Goal: Transaction & Acquisition: Purchase product/service

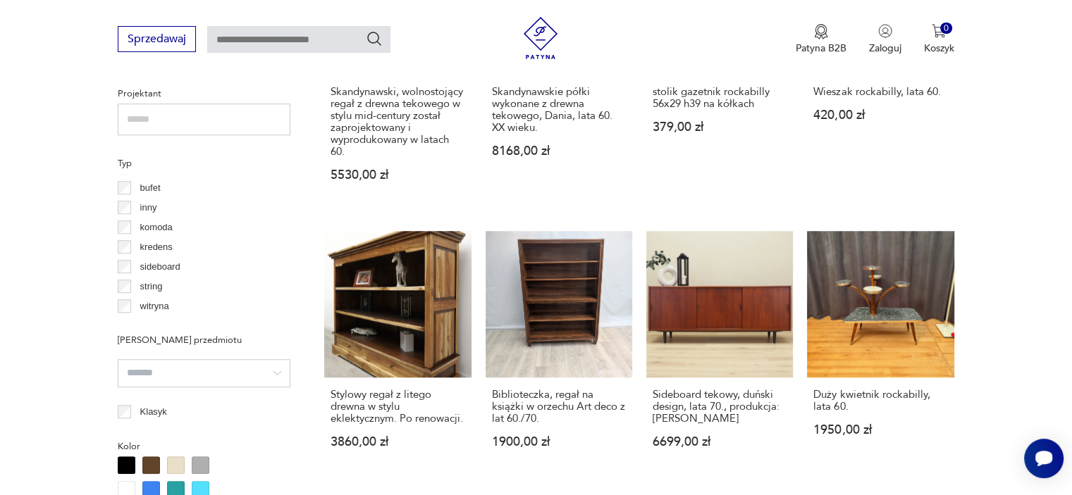
scroll to position [1009, 0]
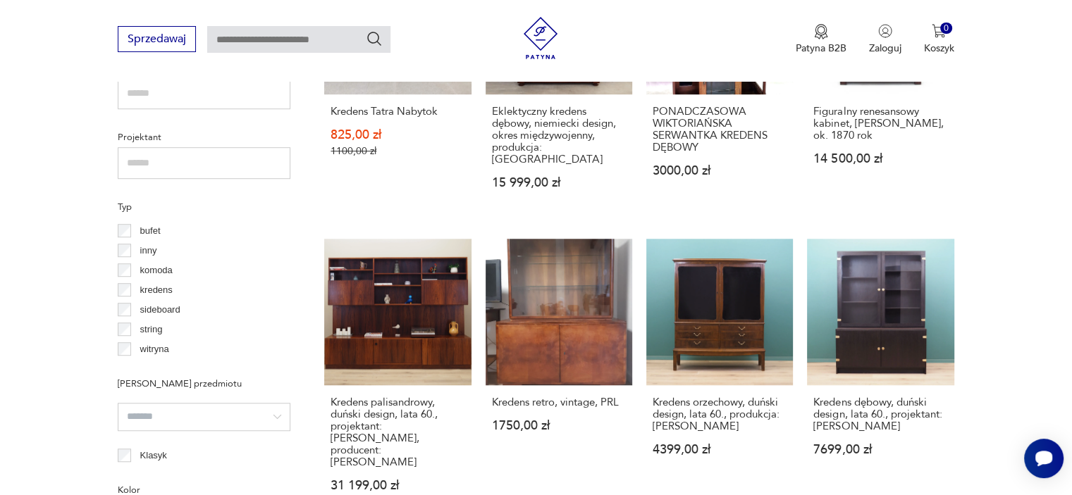
scroll to position [948, 0]
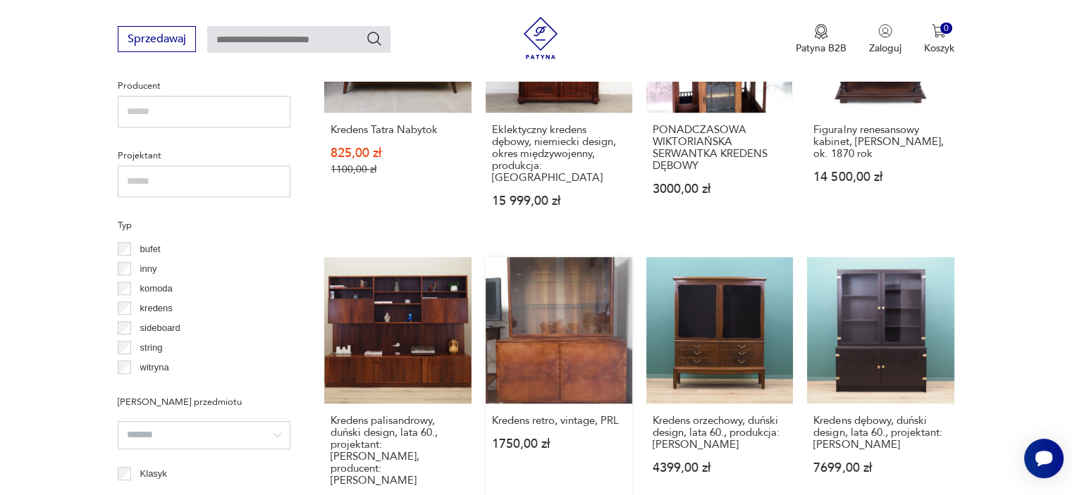
click at [572, 303] on link "Kredens retro, vintage, PRL 1750,00 zł" at bounding box center [559, 397] width 147 height 280
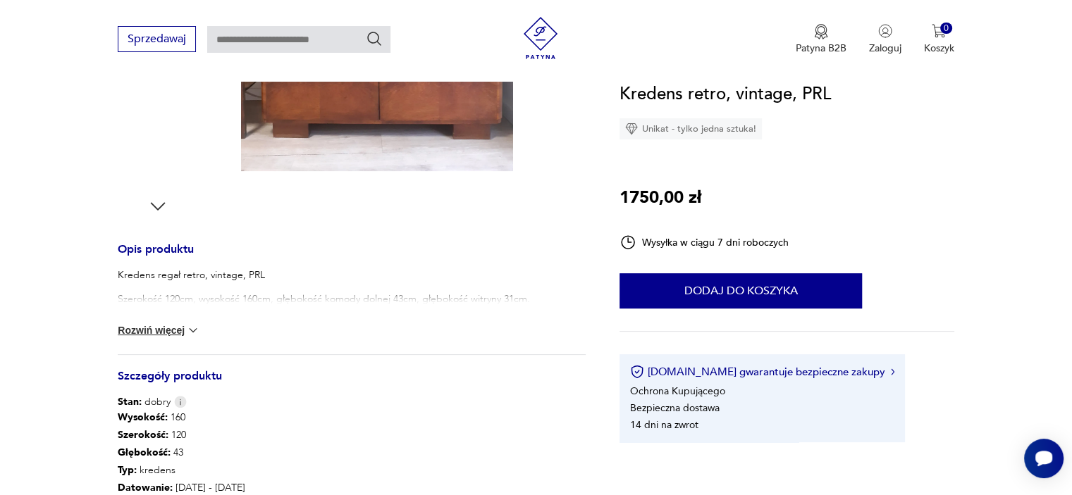
scroll to position [579, 0]
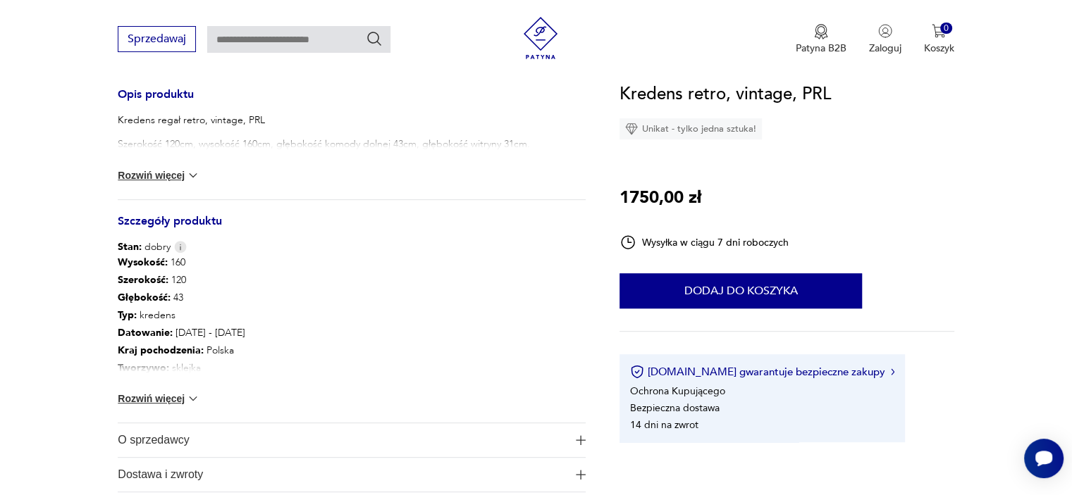
click at [183, 168] on button "Rozwiń więcej" at bounding box center [159, 175] width 82 height 14
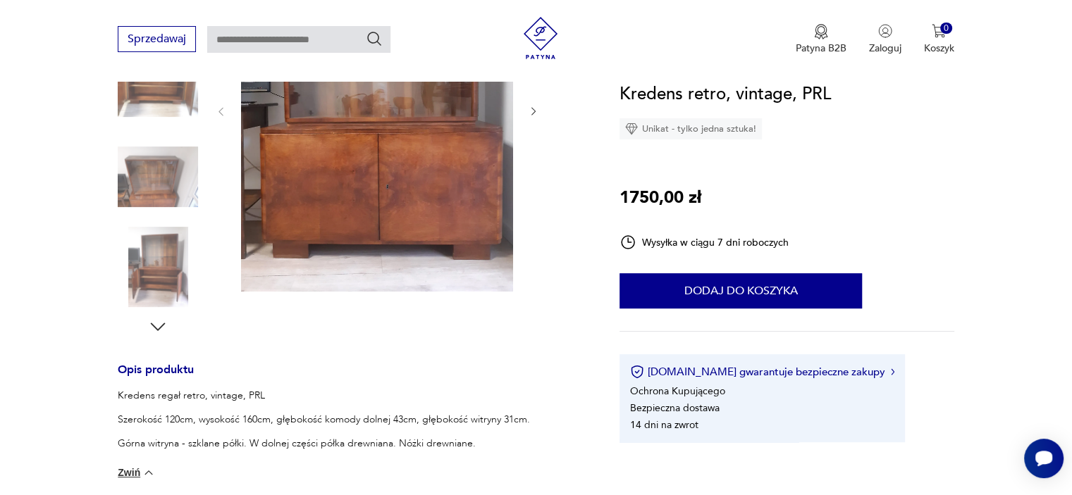
scroll to position [673, 0]
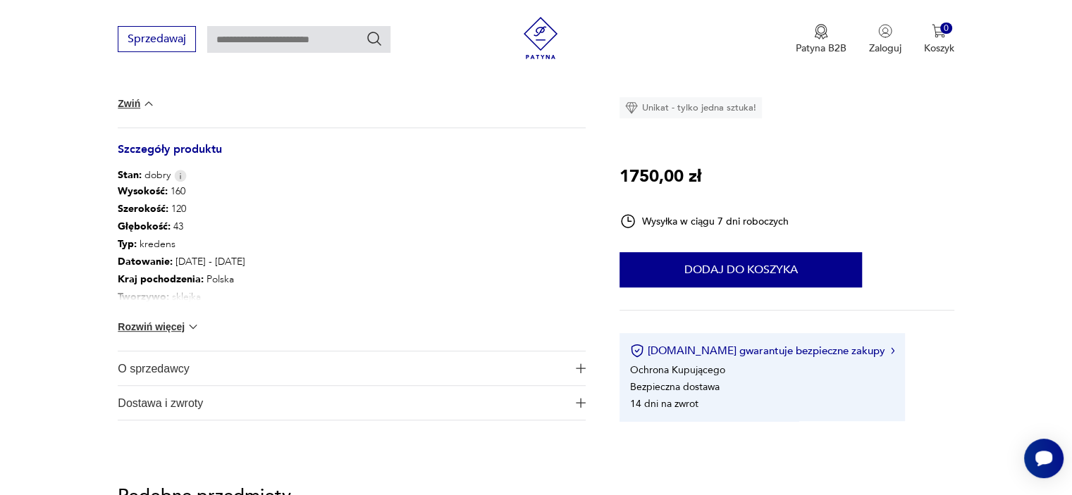
click at [186, 321] on img at bounding box center [193, 327] width 14 height 14
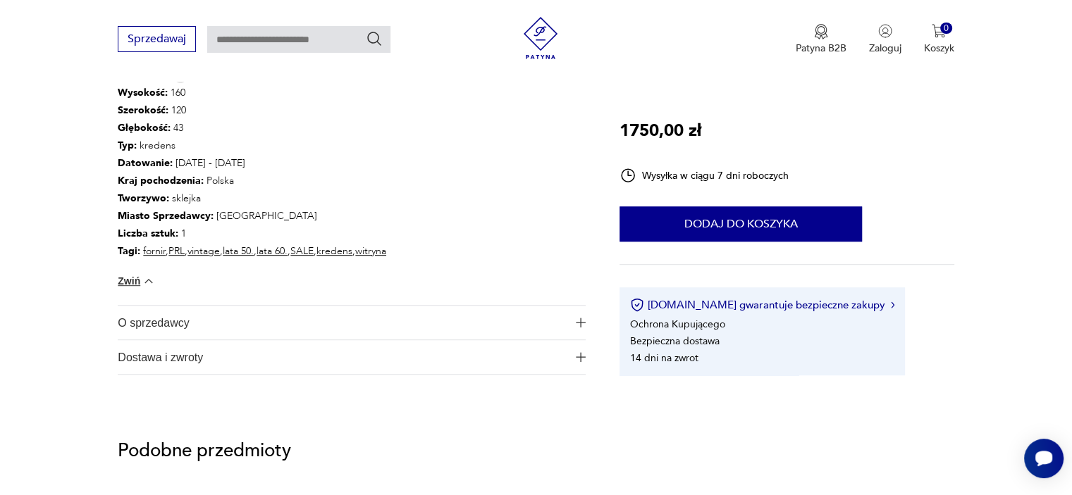
scroll to position [771, 0]
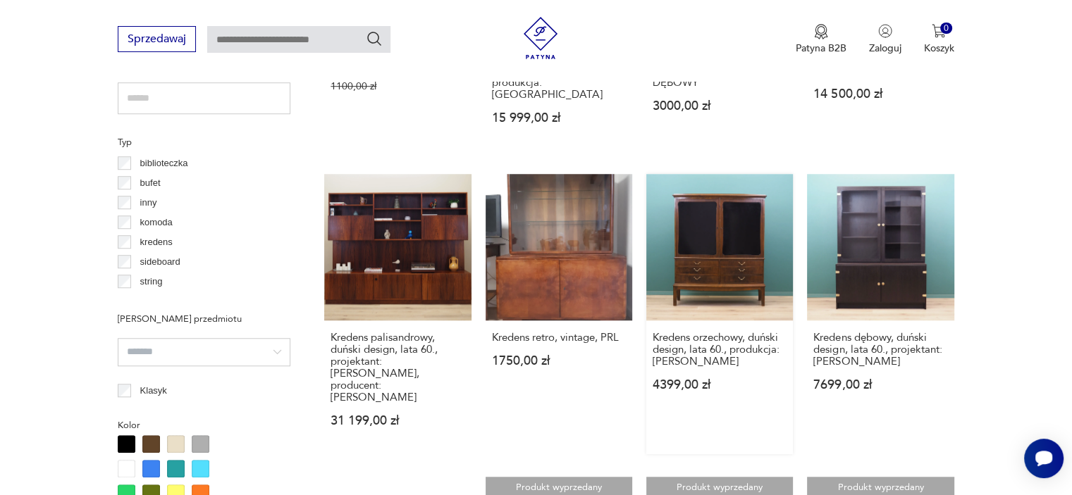
scroll to position [780, 0]
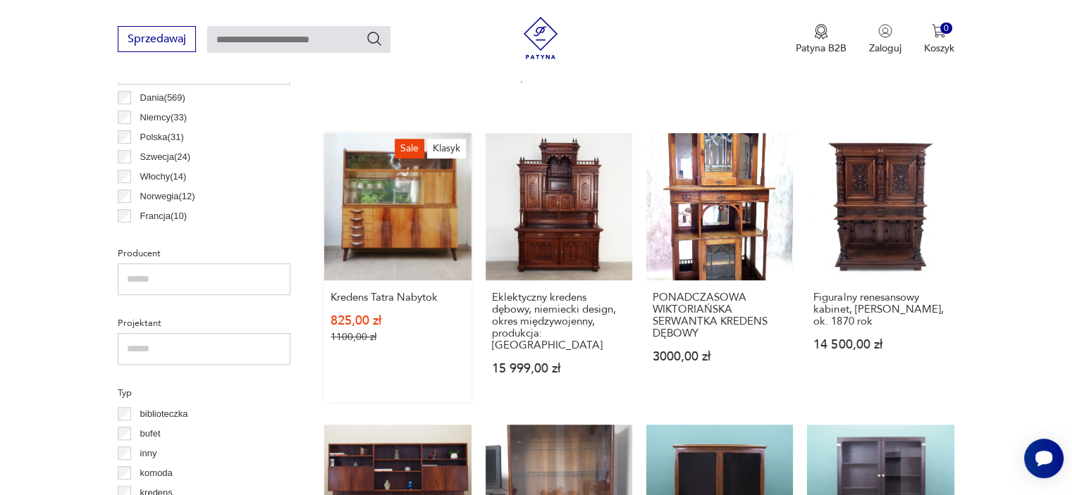
click at [399, 241] on link "Sale Klasyk Kredens Tatra Nabytok 825,00 zł 1100,00 zł" at bounding box center [397, 267] width 147 height 268
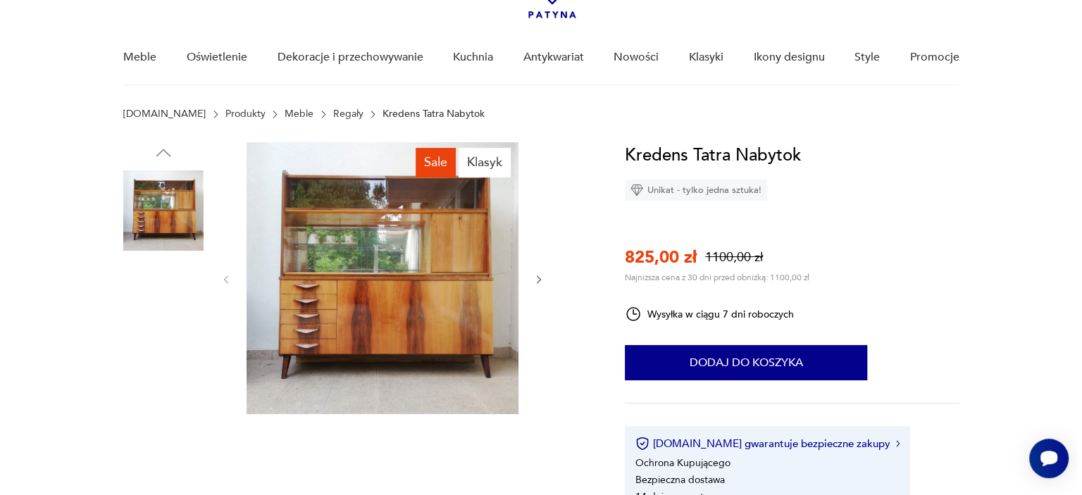
scroll to position [103, 0]
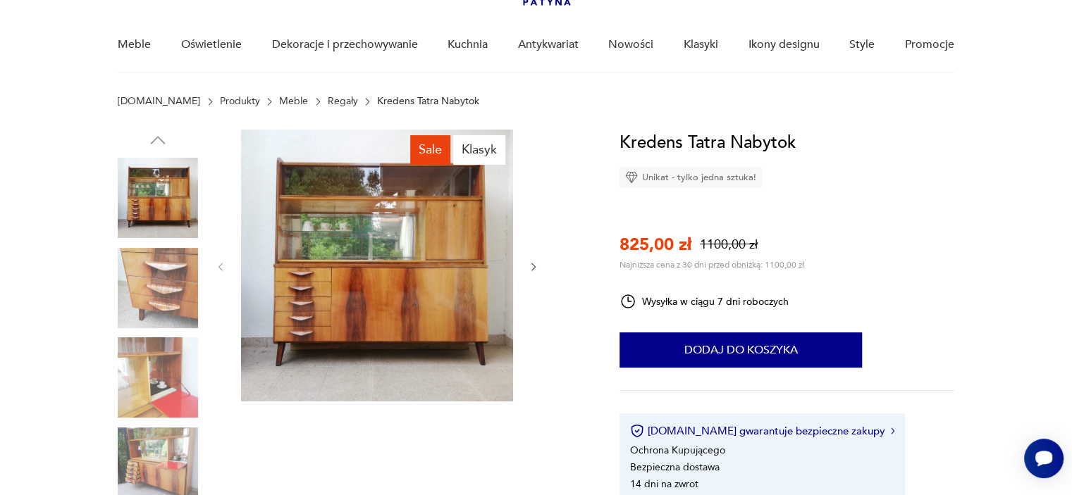
click at [399, 241] on img at bounding box center [377, 266] width 272 height 272
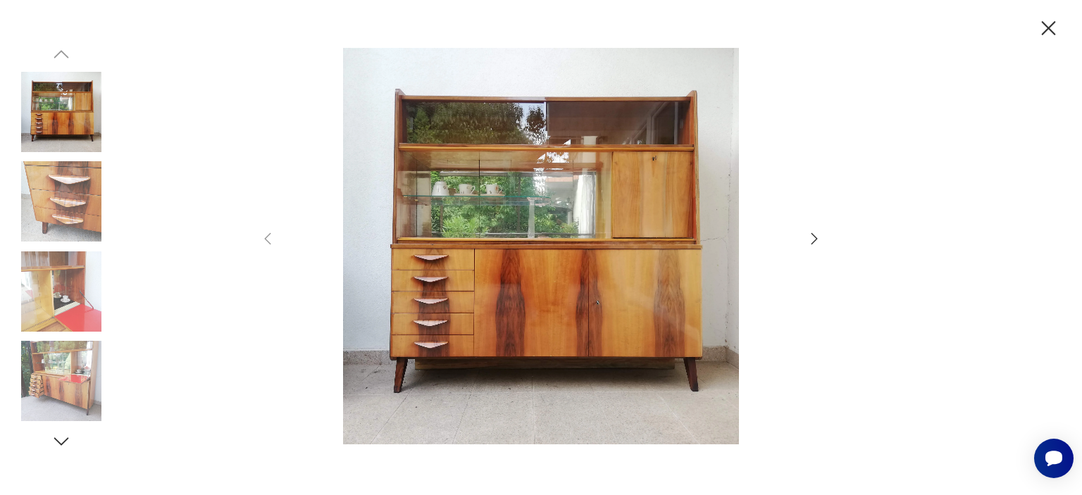
click at [67, 204] on img at bounding box center [61, 201] width 80 height 80
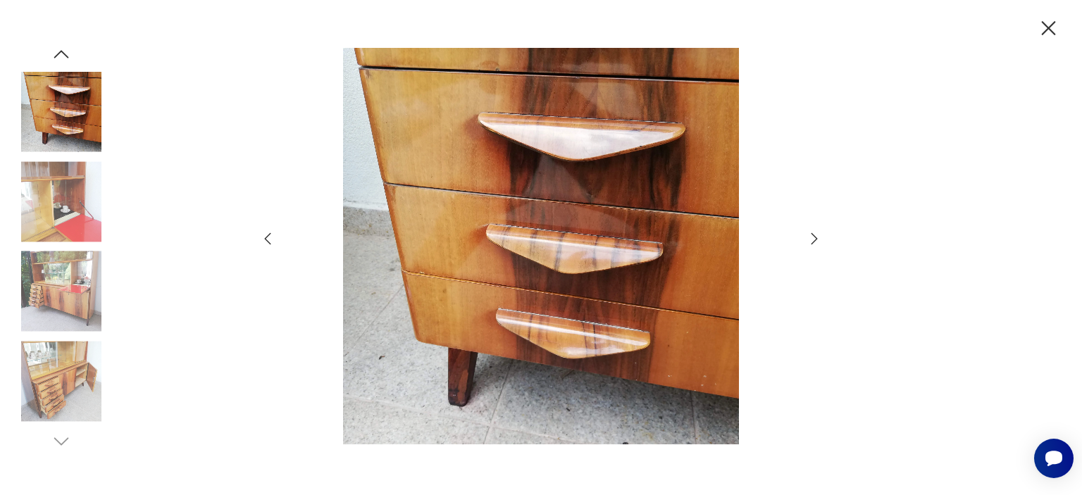
click at [73, 225] on img at bounding box center [61, 201] width 80 height 80
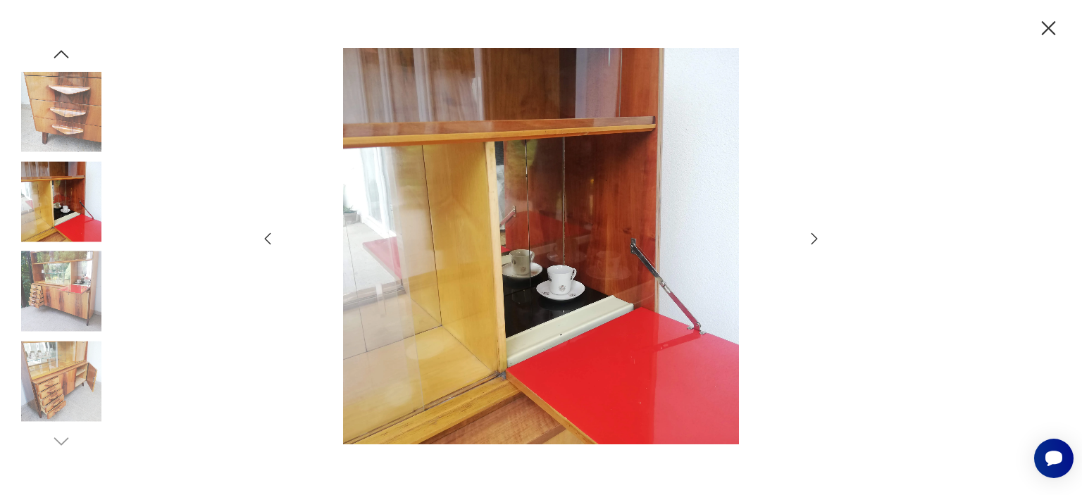
click at [73, 277] on img at bounding box center [61, 292] width 80 height 80
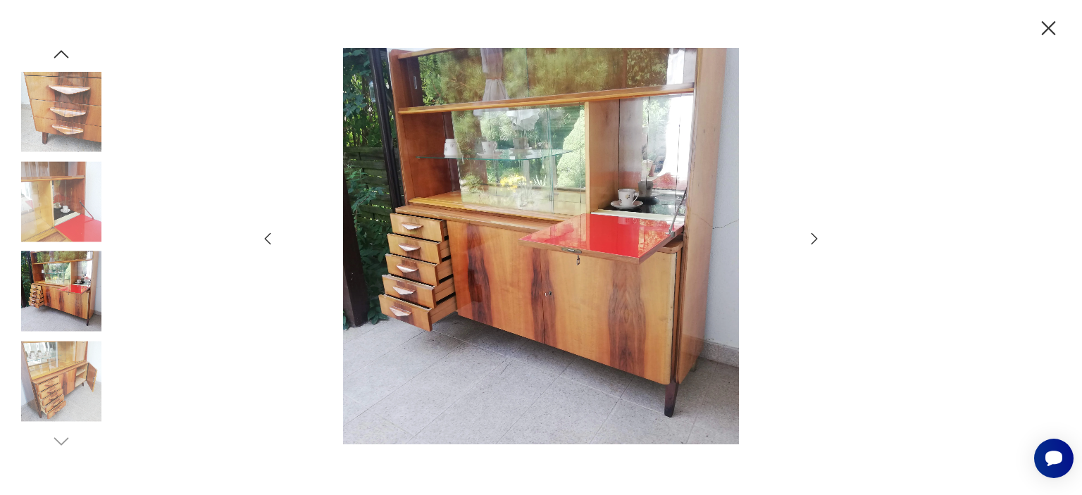
click at [70, 411] on img at bounding box center [61, 381] width 80 height 80
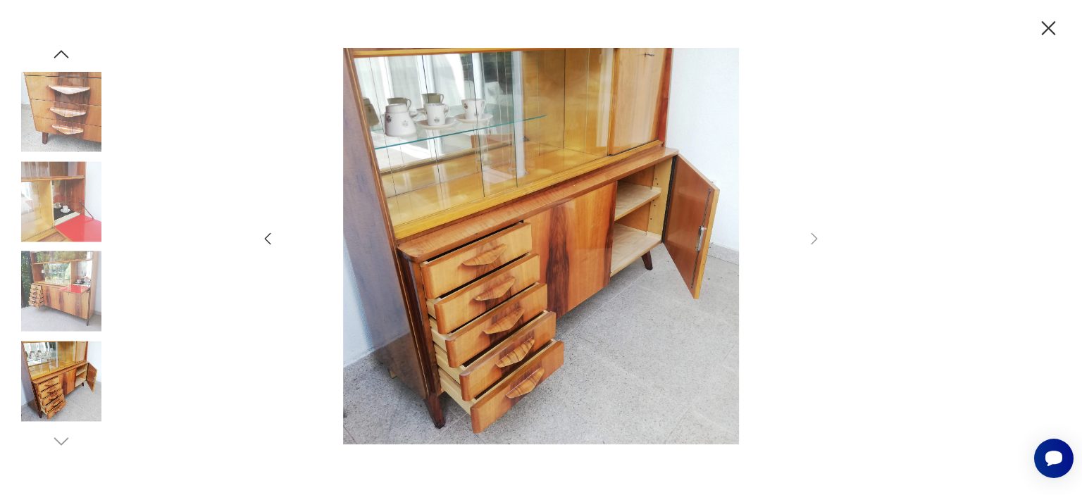
click at [63, 120] on img at bounding box center [61, 112] width 80 height 80
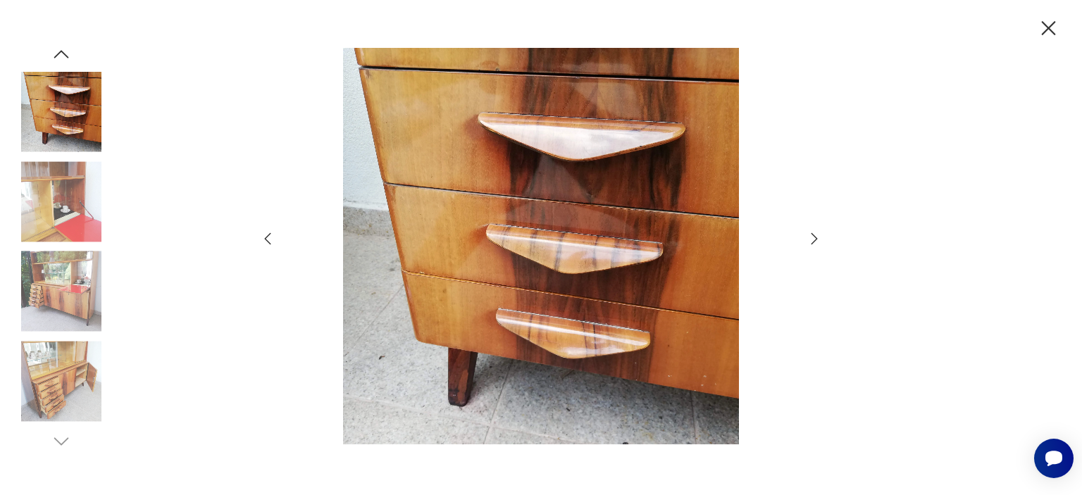
click at [1043, 24] on icon "button" at bounding box center [1049, 28] width 25 height 25
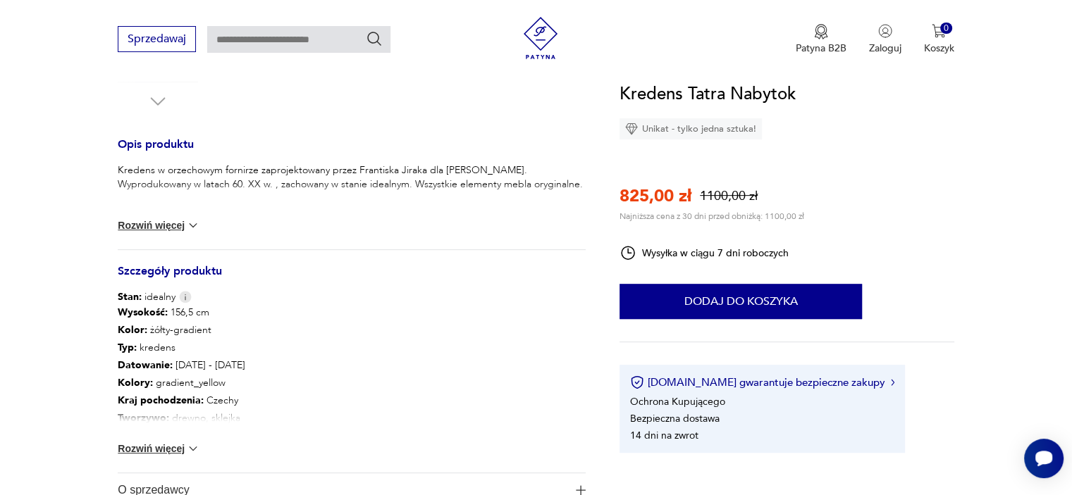
scroll to position [531, 0]
click at [169, 222] on button "Rozwiń więcej" at bounding box center [159, 223] width 82 height 14
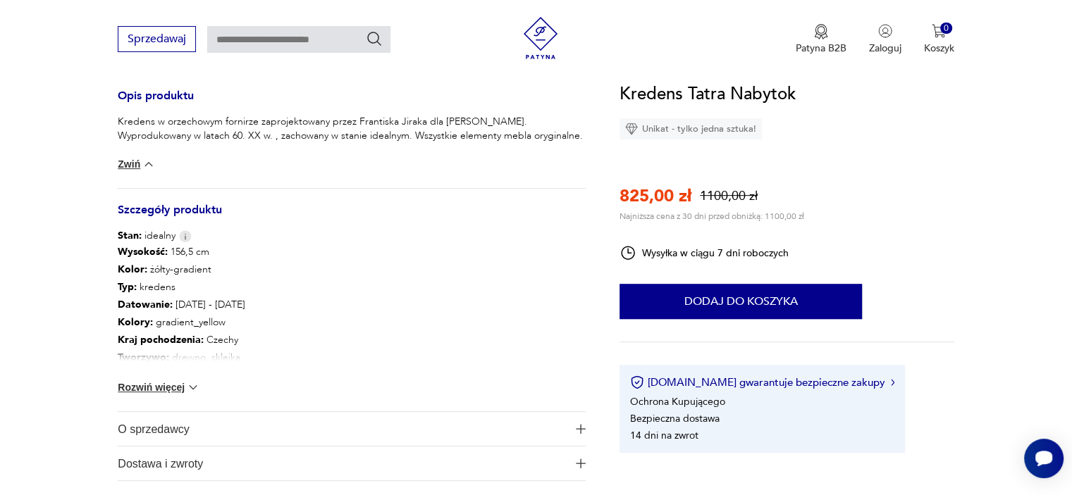
scroll to position [583, 0]
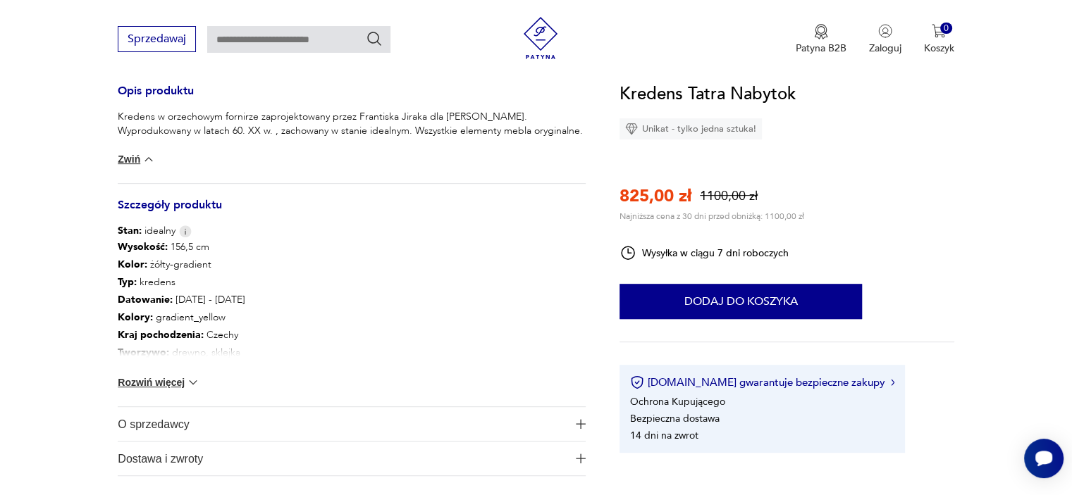
click at [178, 377] on button "Rozwiń więcej" at bounding box center [159, 383] width 82 height 14
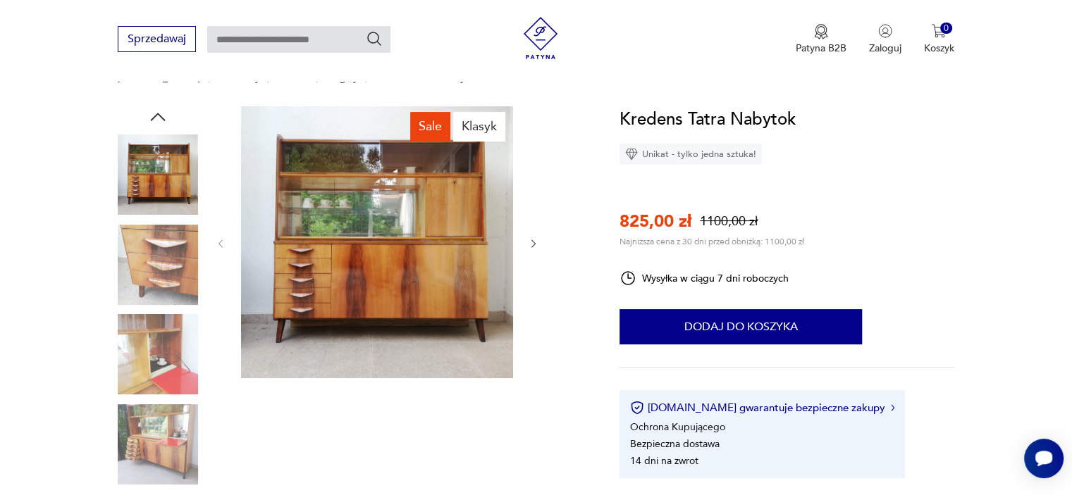
scroll to position [124, 0]
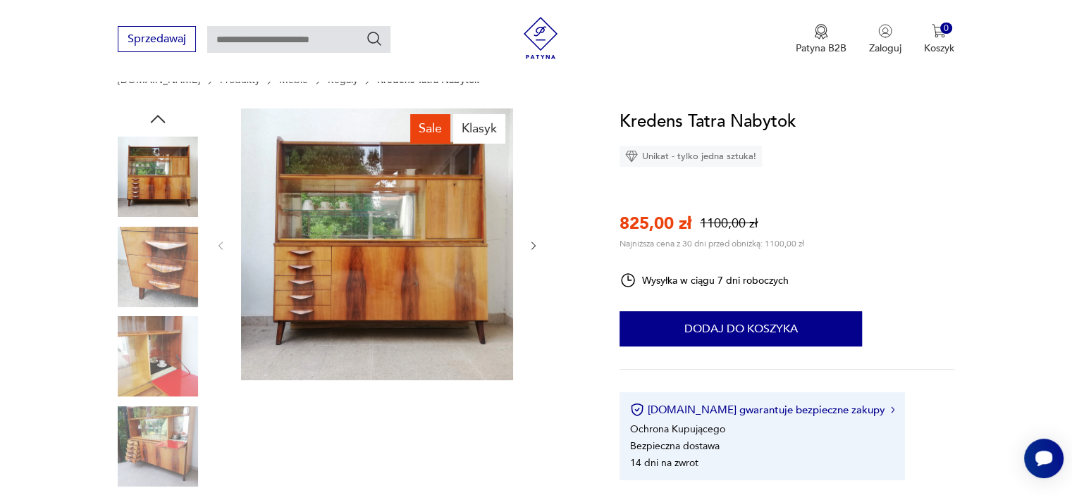
click at [462, 194] on img at bounding box center [377, 245] width 272 height 272
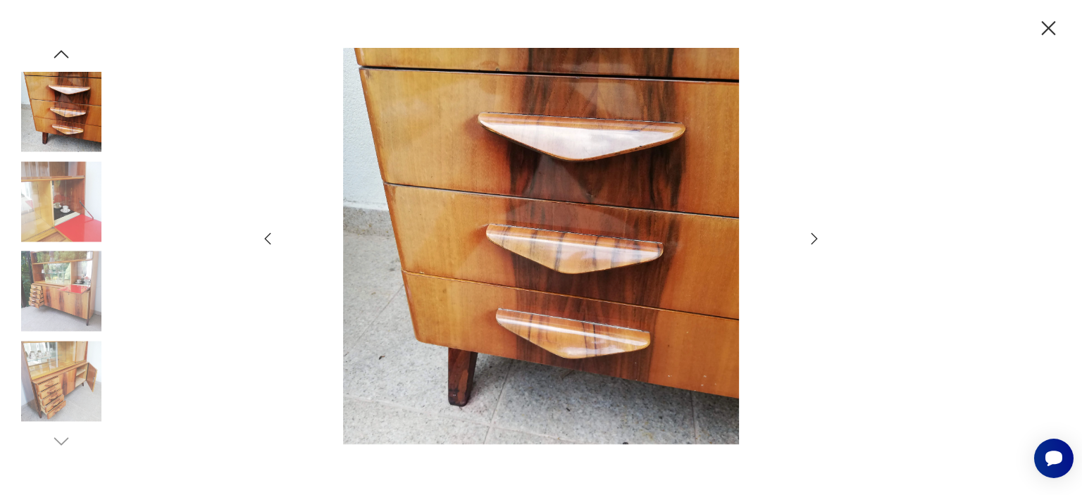
click at [517, 271] on img at bounding box center [541, 246] width 502 height 396
click at [1041, 32] on icon "button" at bounding box center [1049, 28] width 25 height 25
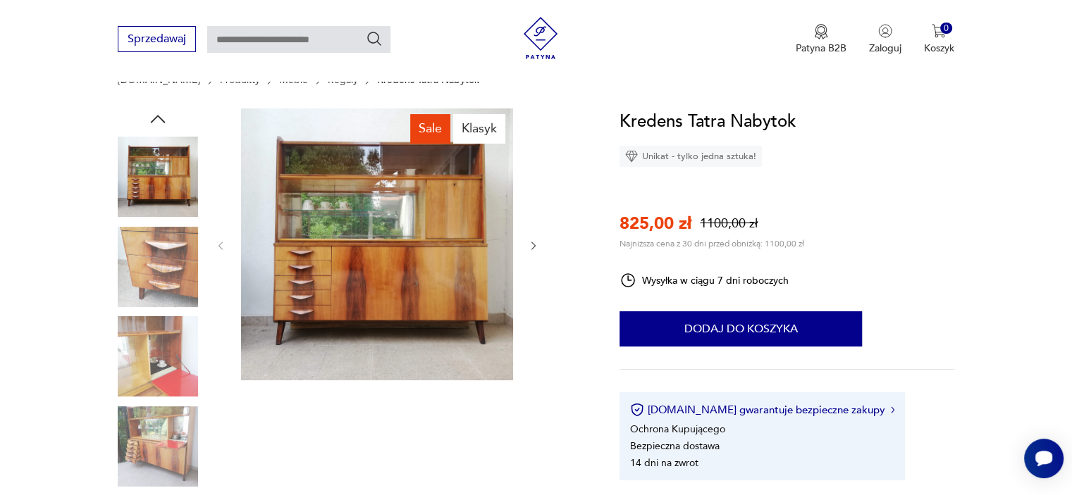
scroll to position [0, 0]
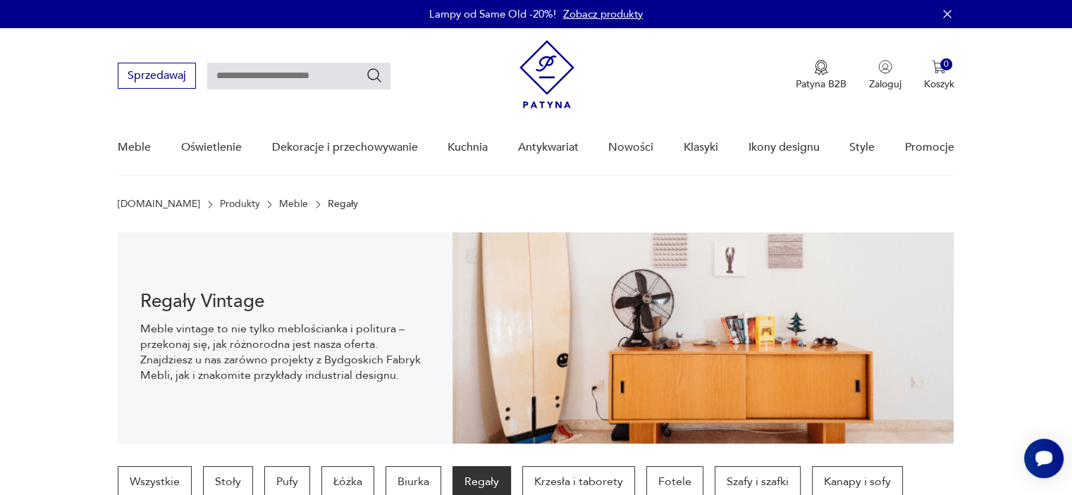
click at [279, 206] on link "Meble" at bounding box center [293, 204] width 29 height 11
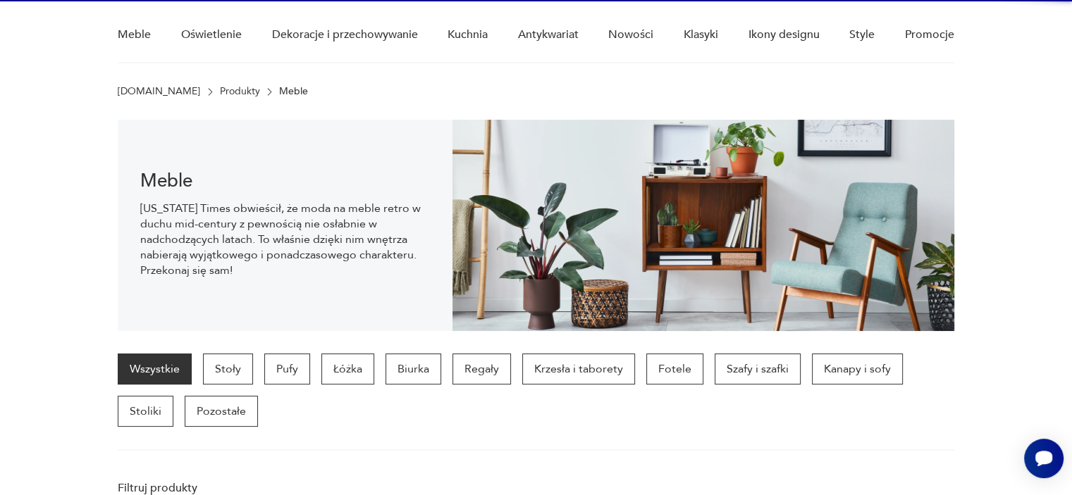
scroll to position [140, 0]
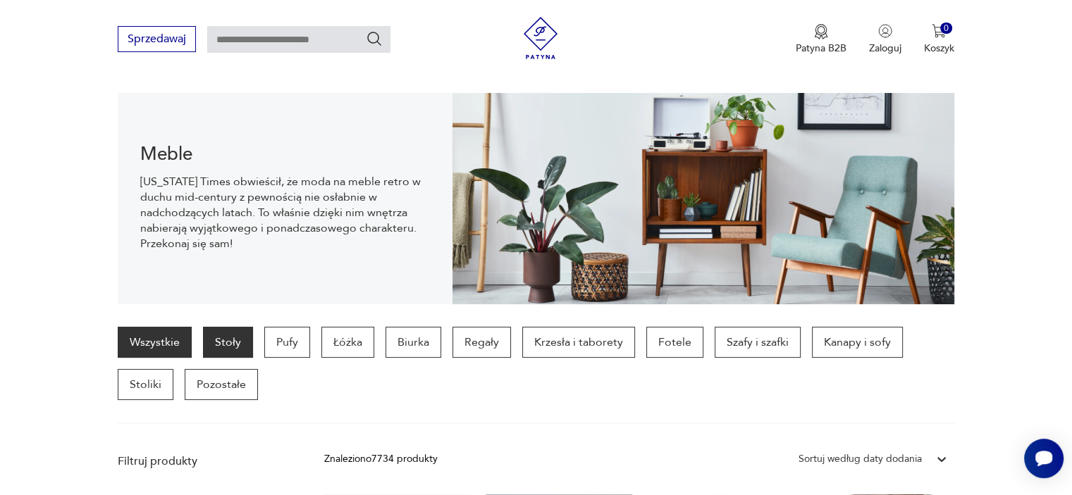
click at [237, 335] on p "Stoły" at bounding box center [228, 342] width 50 height 31
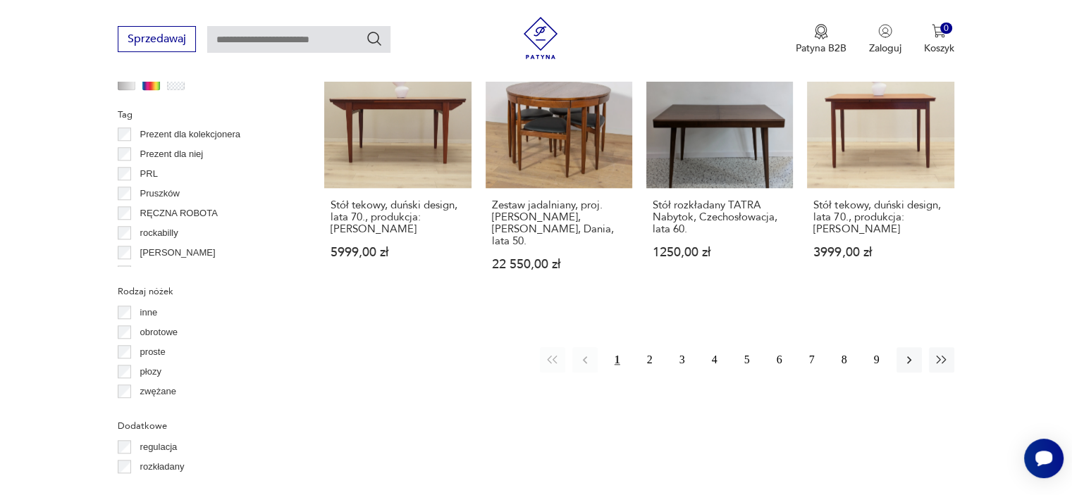
scroll to position [1440, 0]
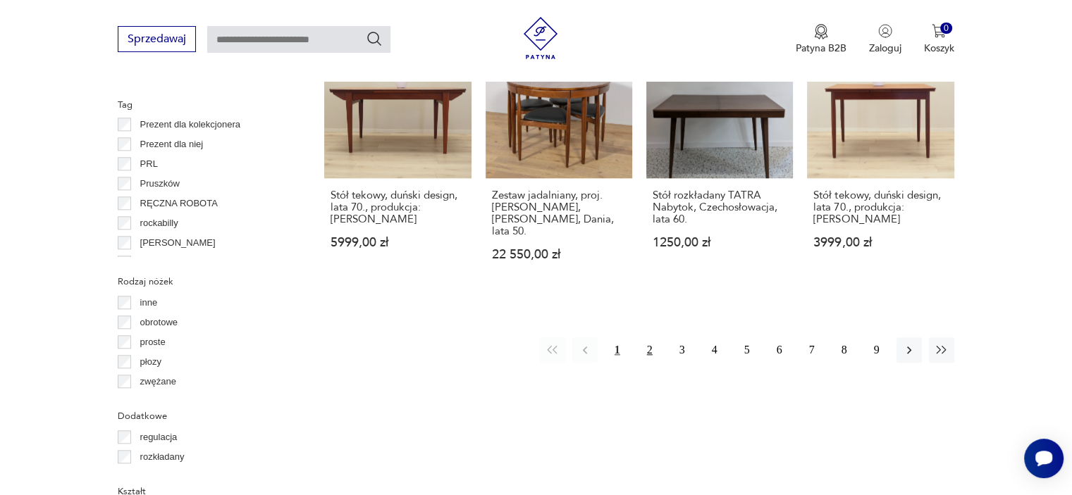
click at [648, 338] on button "2" at bounding box center [649, 350] width 25 height 25
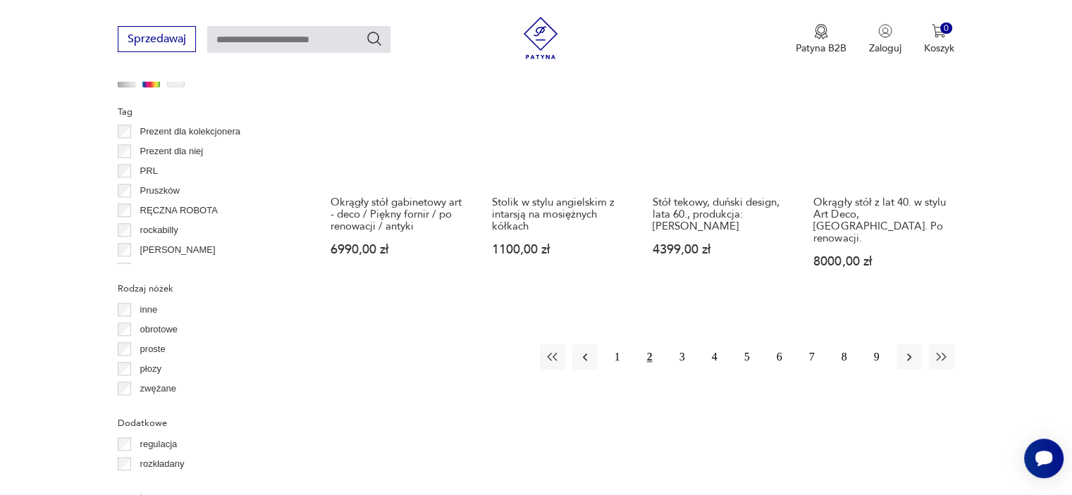
scroll to position [1480, 0]
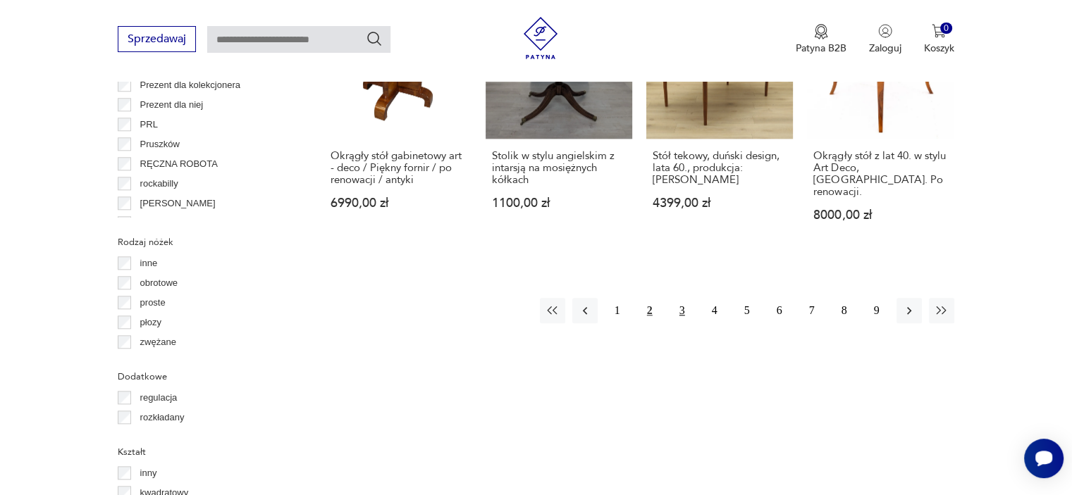
click at [686, 298] on button "3" at bounding box center [681, 310] width 25 height 25
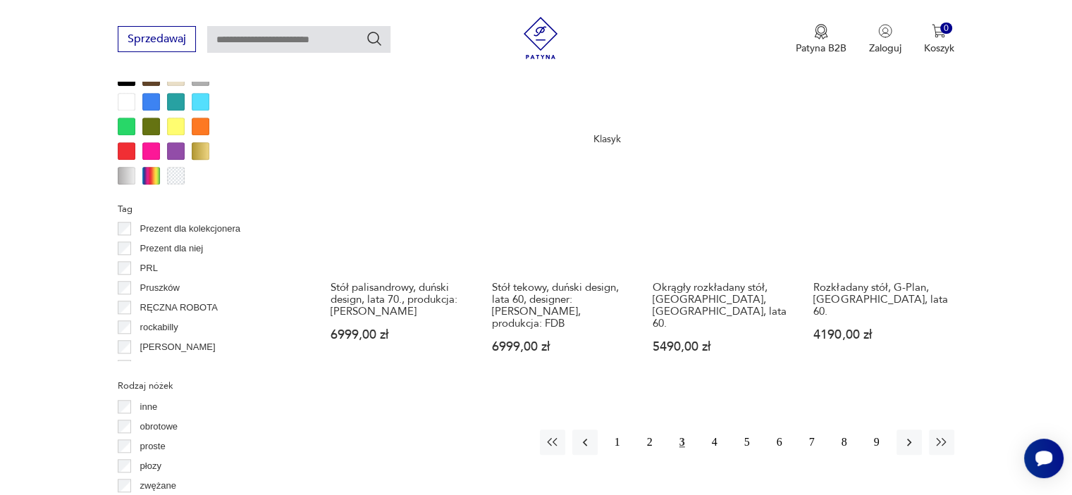
scroll to position [1337, 0]
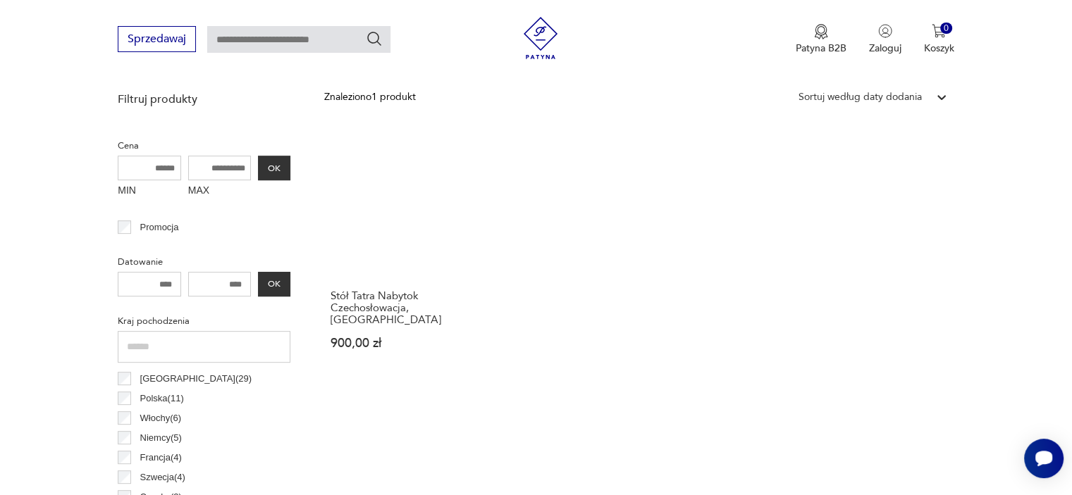
scroll to position [509, 0]
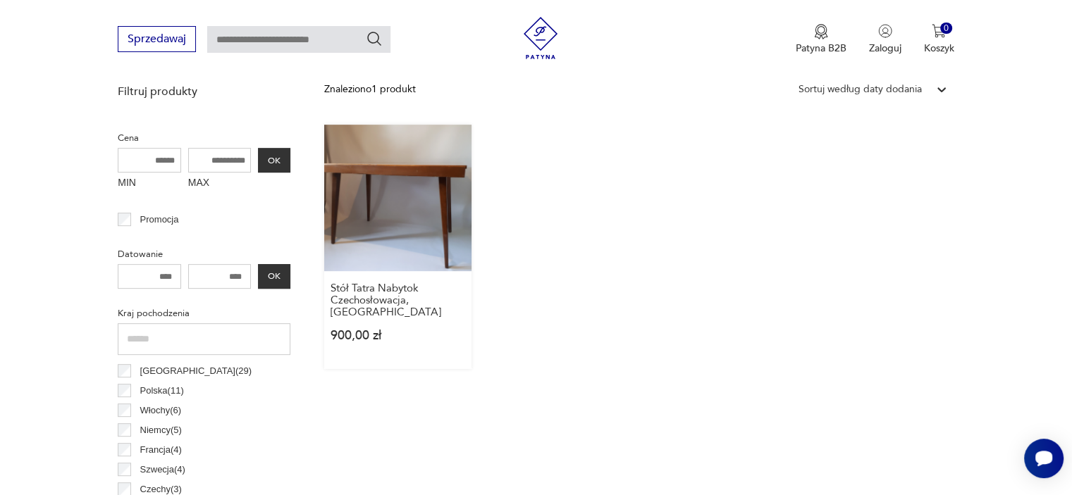
click at [433, 214] on link "Stół Tatra Nabytok Czechosłowacja, etykieta 900,00 zł" at bounding box center [397, 247] width 147 height 245
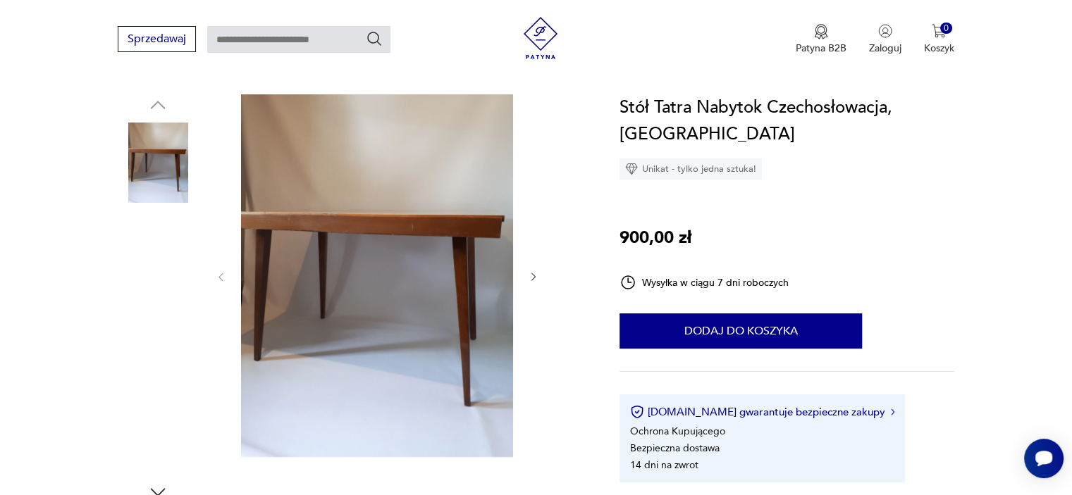
scroll to position [140, 0]
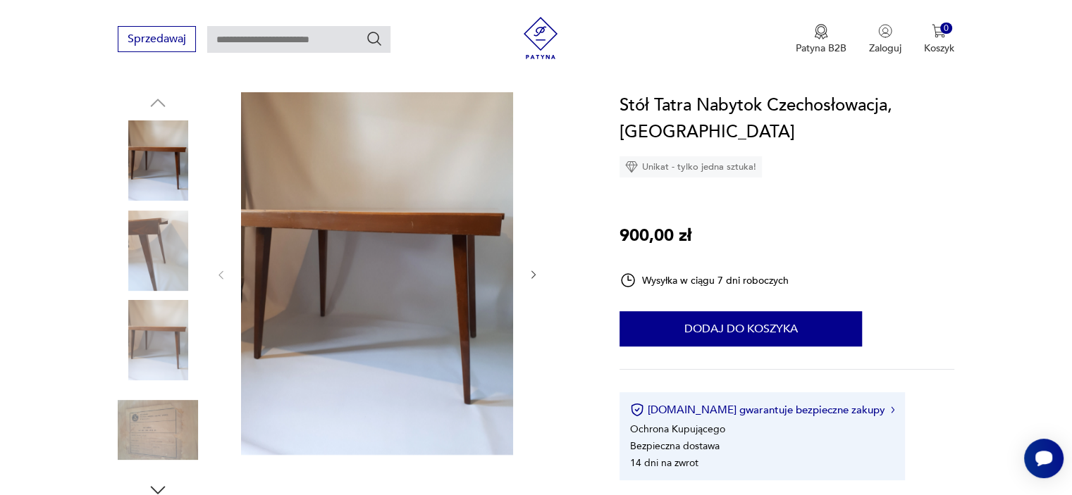
click at [180, 323] on img at bounding box center [158, 340] width 80 height 80
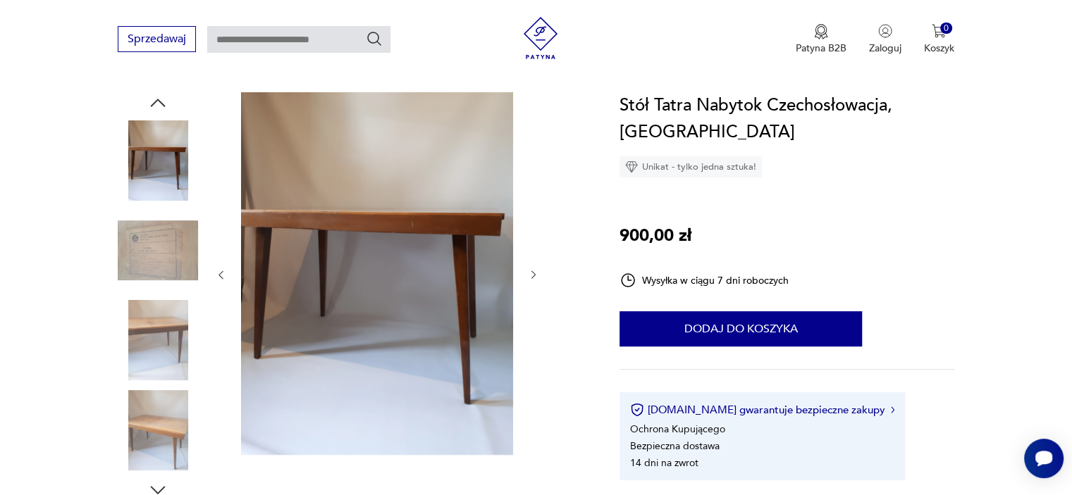
click at [180, 323] on img at bounding box center [158, 340] width 80 height 80
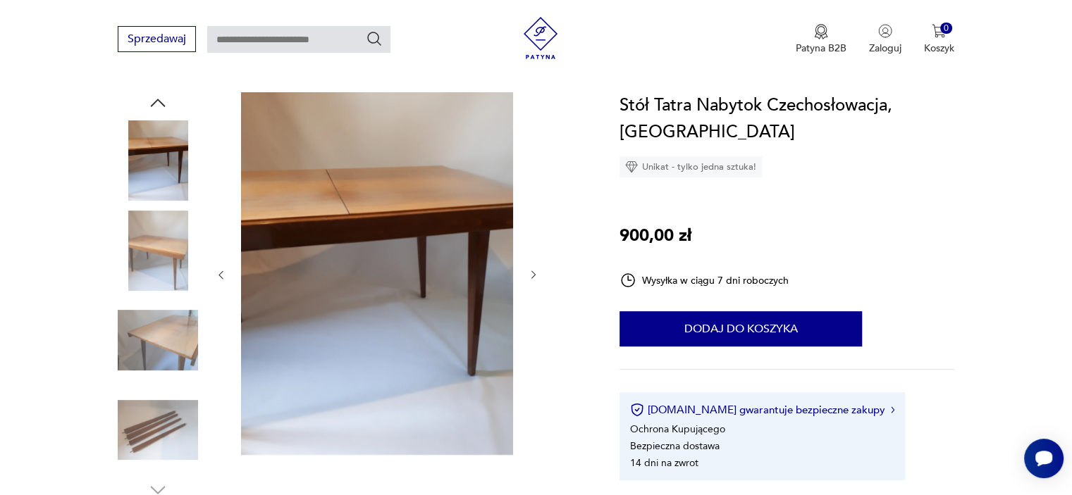
click at [172, 339] on img at bounding box center [158, 340] width 80 height 80
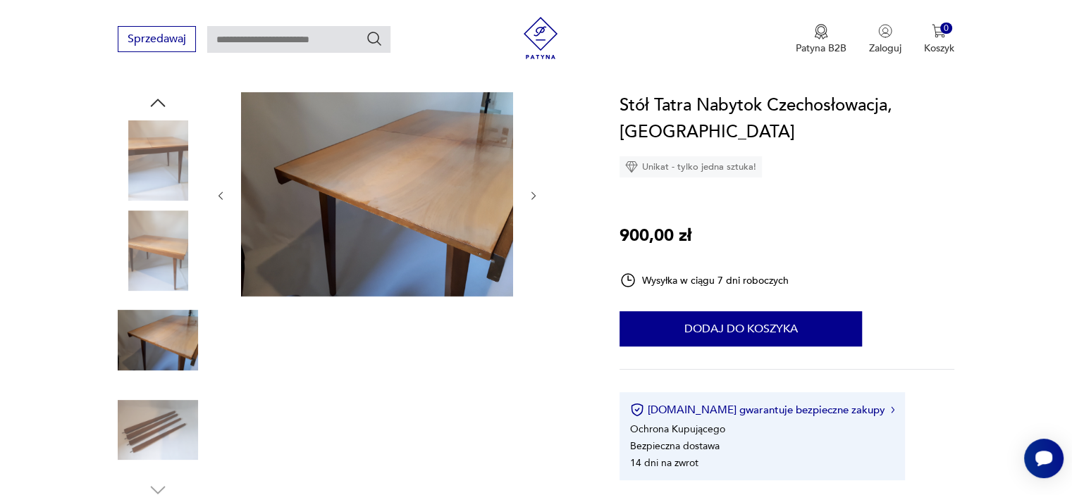
click at [164, 405] on img at bounding box center [158, 430] width 80 height 80
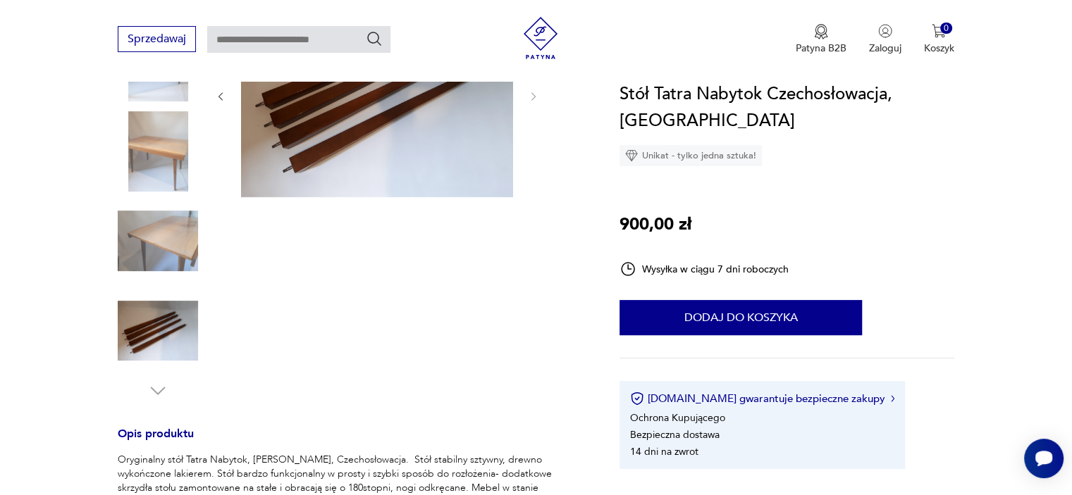
scroll to position [0, 0]
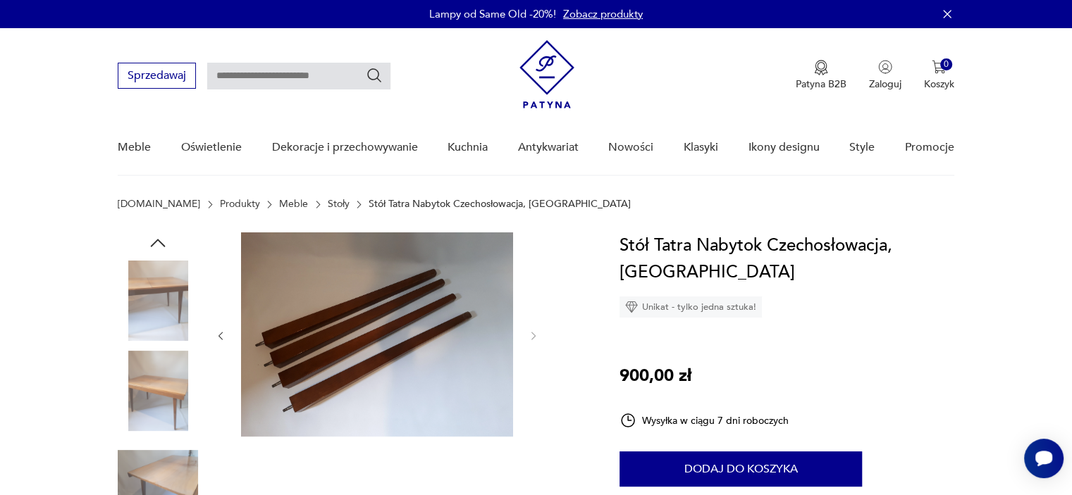
click at [158, 299] on img at bounding box center [158, 301] width 80 height 80
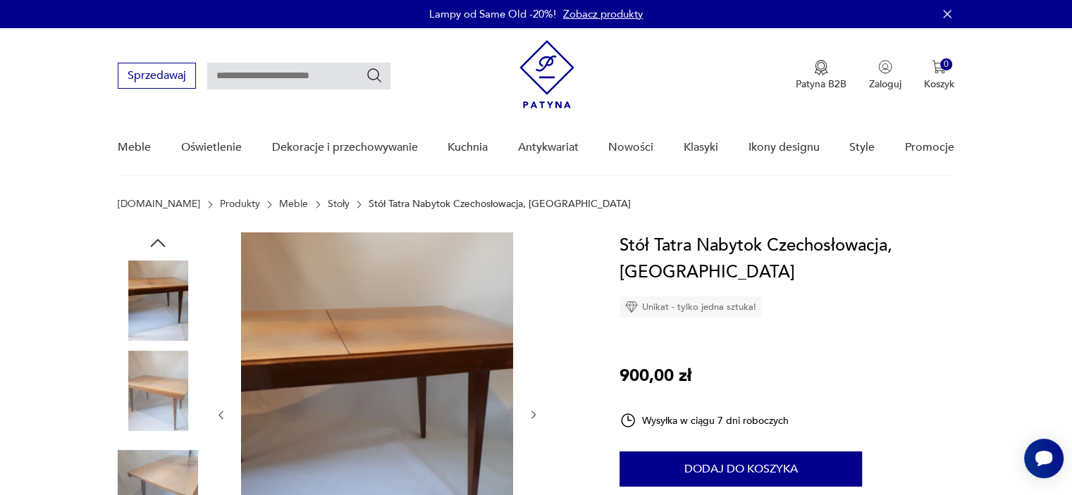
click at [157, 383] on img at bounding box center [158, 391] width 80 height 80
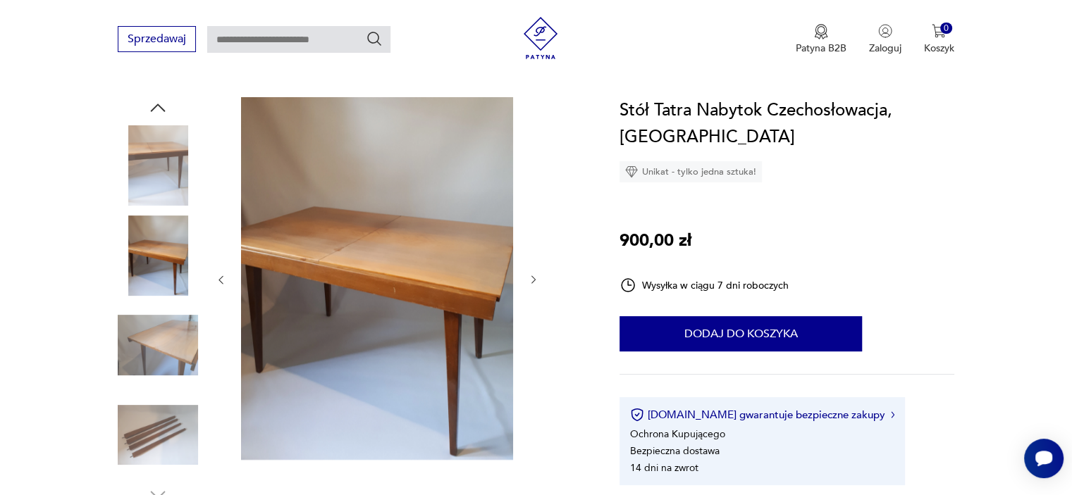
scroll to position [135, 0]
click at [158, 333] on img at bounding box center [158, 345] width 80 height 80
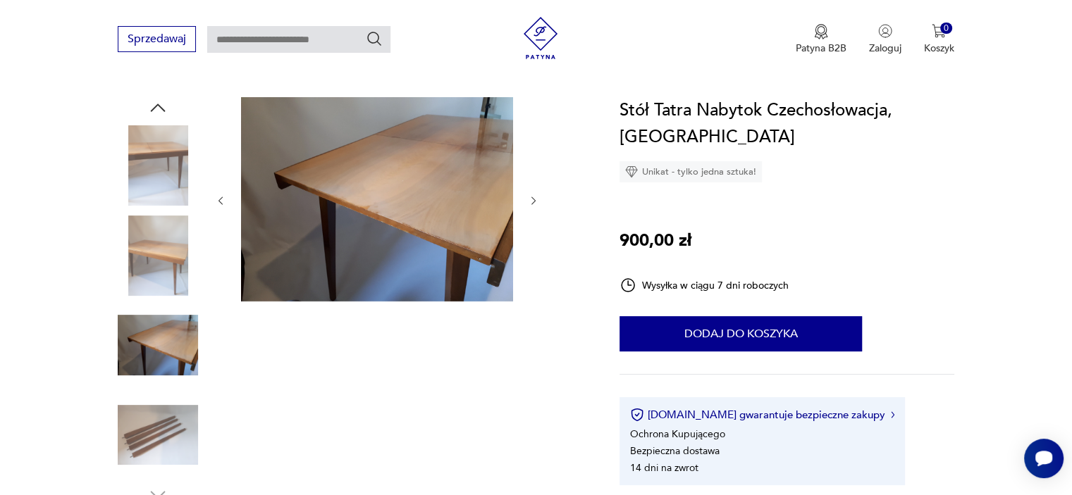
scroll to position [219, 0]
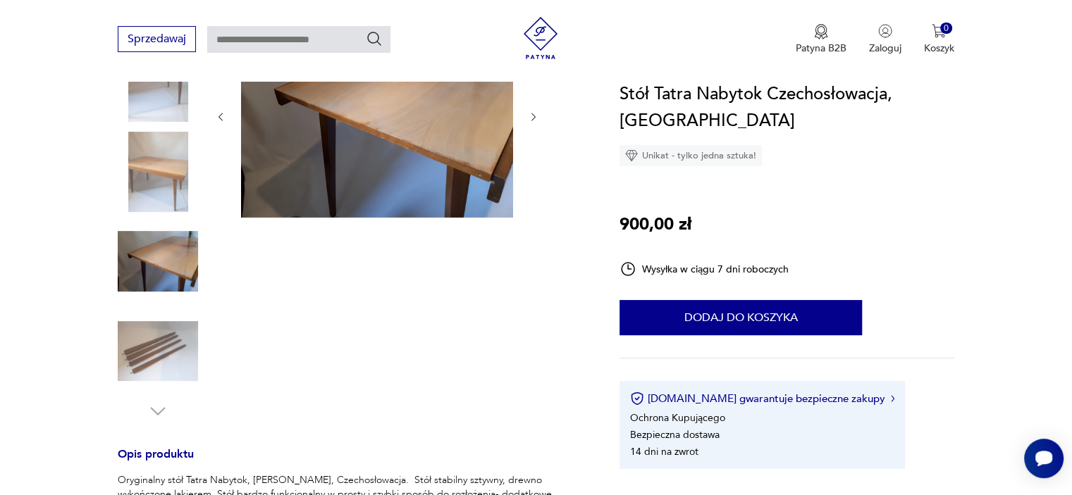
click at [158, 333] on img at bounding box center [158, 351] width 80 height 80
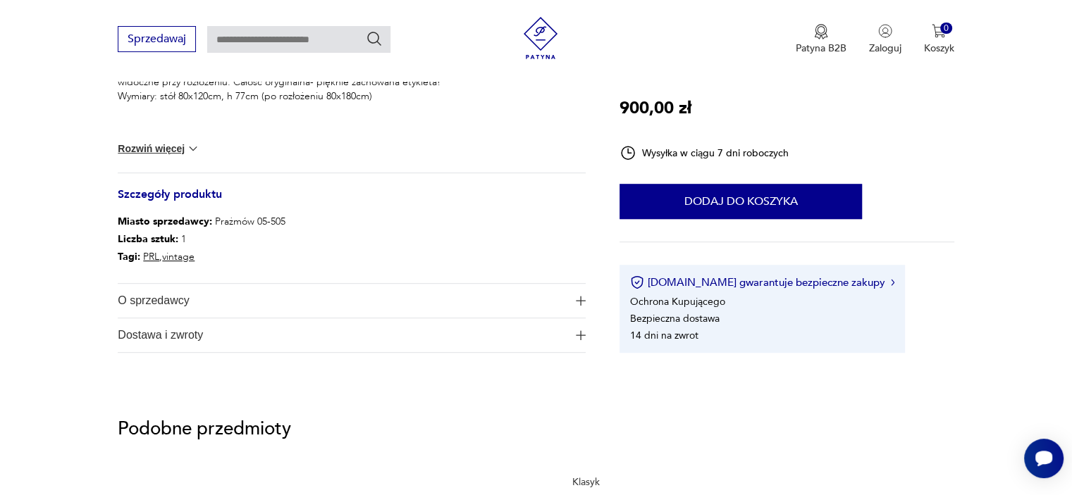
scroll to position [685, 0]
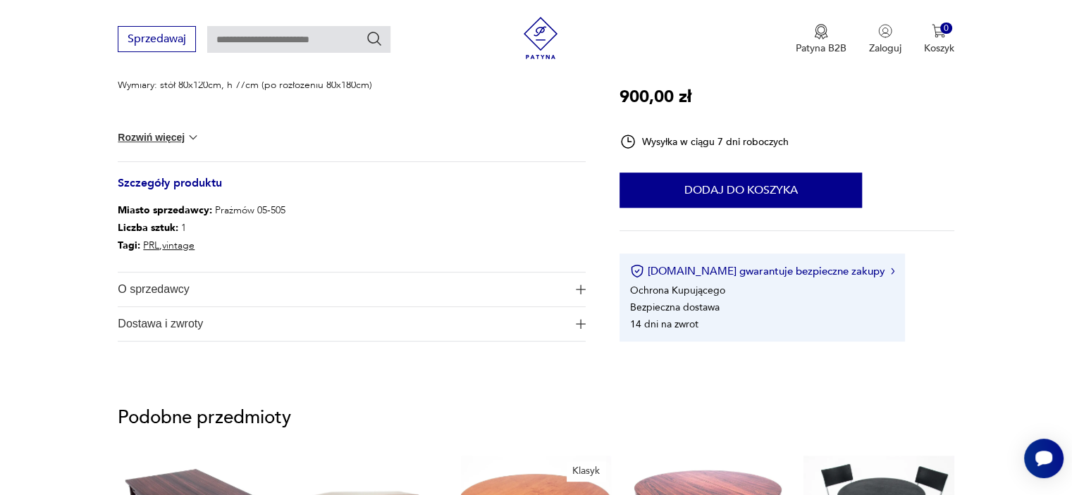
click at [181, 242] on link "vintage" at bounding box center [178, 245] width 32 height 13
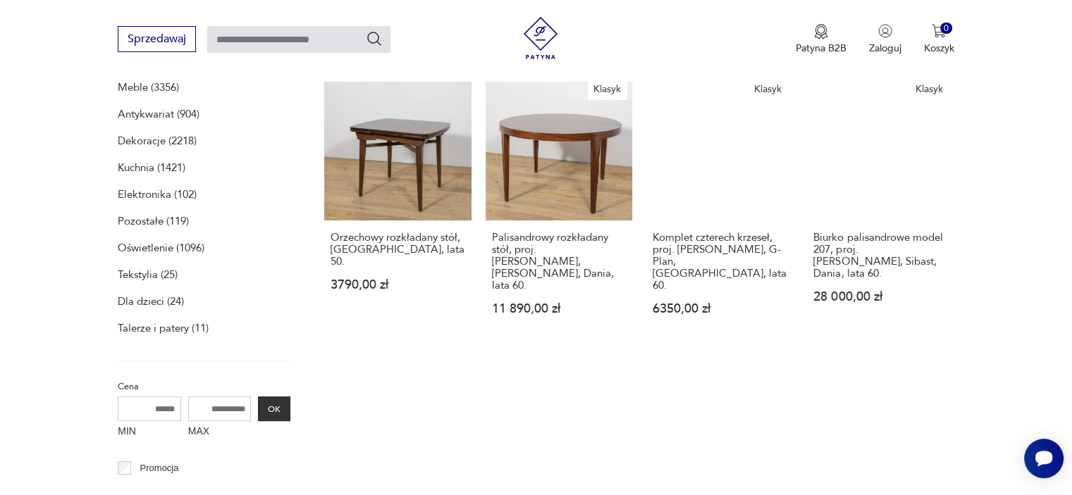
scroll to position [243, 0]
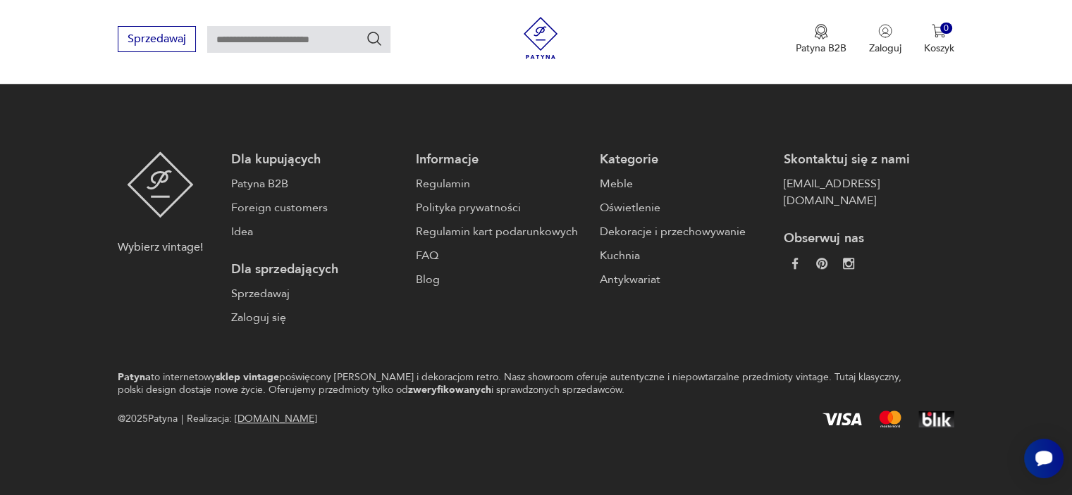
scroll to position [140, 0]
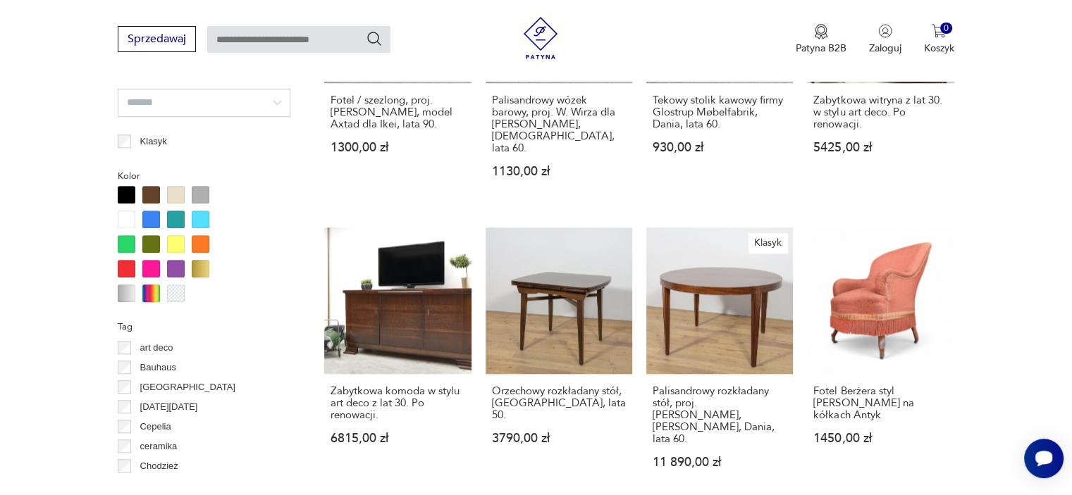
scroll to position [20, 0]
